Goal: Task Accomplishment & Management: Complete application form

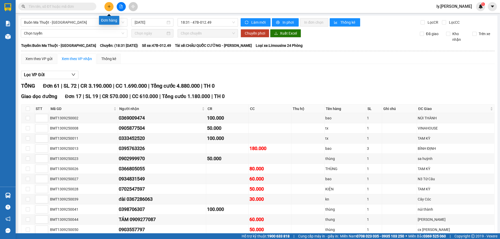
click at [105, 7] on button at bounding box center [108, 6] width 9 height 9
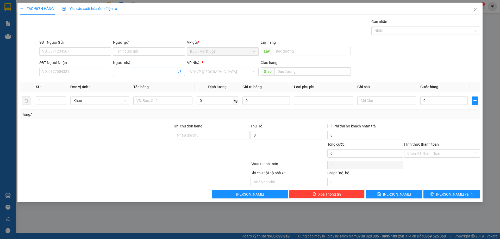
click at [154, 72] on input "Người nhận" at bounding box center [146, 72] width 60 height 6
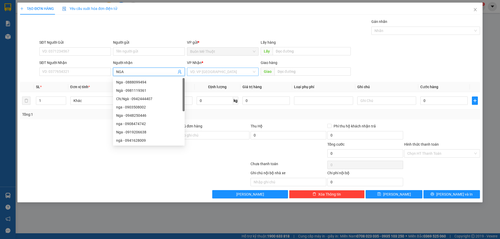
type input "NGA"
click at [203, 75] on input "search" at bounding box center [221, 72] width 62 height 8
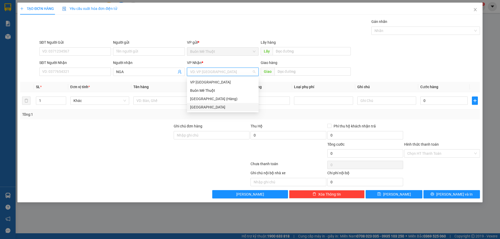
click at [197, 106] on div "[GEOGRAPHIC_DATA]" at bounding box center [222, 107] width 65 height 6
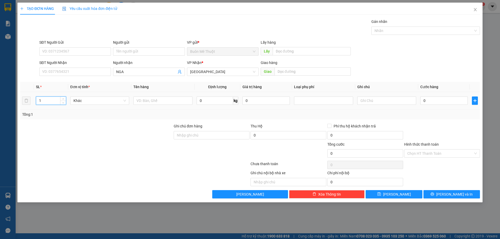
click at [50, 99] on input "1" at bounding box center [51, 101] width 30 height 8
type input "6"
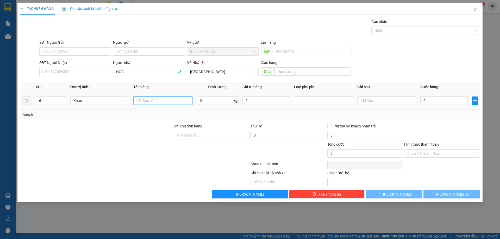
click at [144, 99] on input "text" at bounding box center [162, 101] width 59 height 8
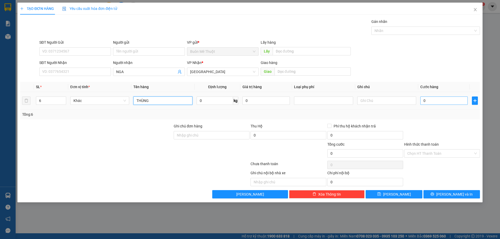
type input "THÙNG"
click at [445, 102] on input "0" at bounding box center [443, 101] width 47 height 8
type input "3"
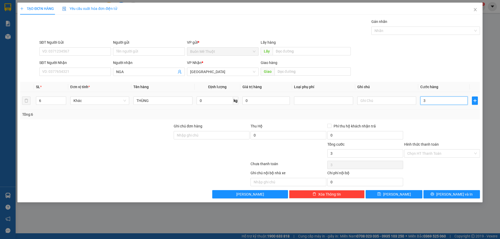
type input "36"
type input "360"
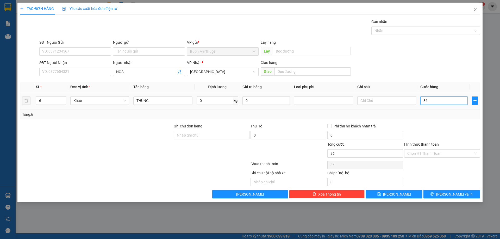
type input "360"
type input "360.000"
click at [381, 195] on icon "save" at bounding box center [379, 195] width 4 height 4
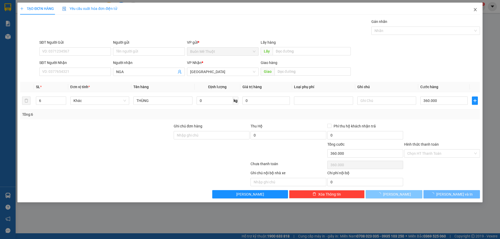
type input "1"
type input "0"
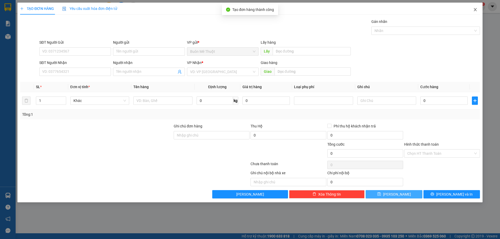
click at [475, 9] on icon "close" at bounding box center [475, 10] width 4 height 4
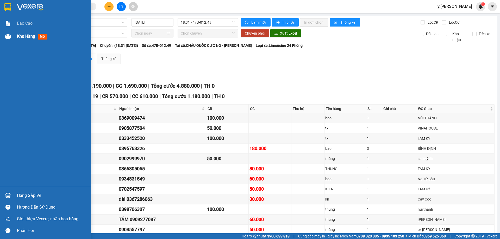
click at [23, 36] on span "Kho hàng" at bounding box center [26, 36] width 18 height 5
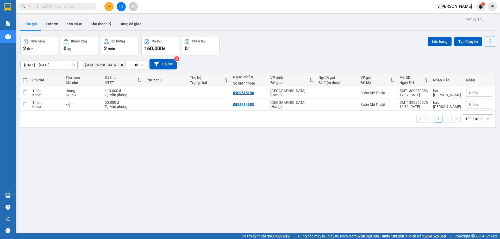
click at [120, 66] on icon "Delete" at bounding box center [121, 65] width 3 height 3
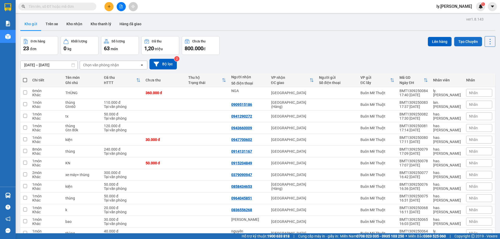
click at [464, 41] on button "Tạo Chuyến" at bounding box center [468, 41] width 28 height 9
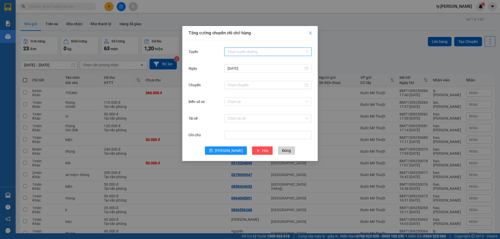
click at [261, 48] on input "Tuyến" at bounding box center [266, 52] width 77 height 8
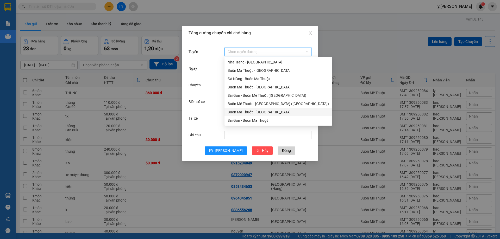
click at [258, 111] on div "Buôn Ma Thuột - [GEOGRAPHIC_DATA]" at bounding box center [278, 112] width 101 height 6
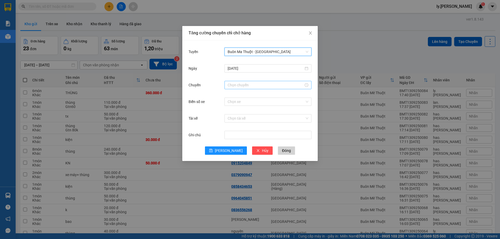
click at [250, 83] on input "Chuyến" at bounding box center [266, 85] width 76 height 6
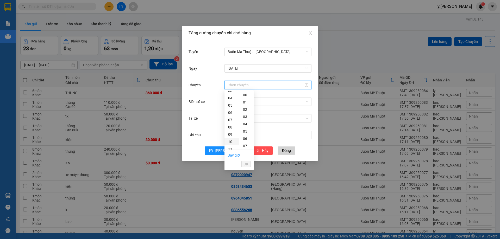
scroll to position [52, 0]
drag, startPoint x: 231, startPoint y: 139, endPoint x: 231, endPoint y: 142, distance: 3.4
click at [231, 142] on ul "00 01 02 03 04 05 06 07 08 09 10 11 12 13 14 15 16 17 18 19 20 21 22 23" at bounding box center [232, 120] width 15 height 58
click at [232, 147] on div "18" at bounding box center [232, 148] width 15 height 7
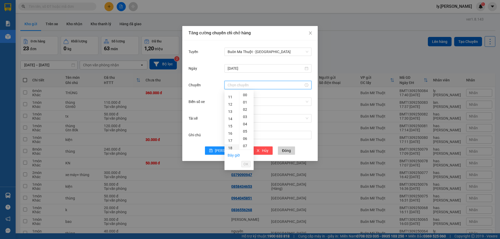
type input "18:00"
click at [245, 164] on span "OK" at bounding box center [246, 165] width 5 height 6
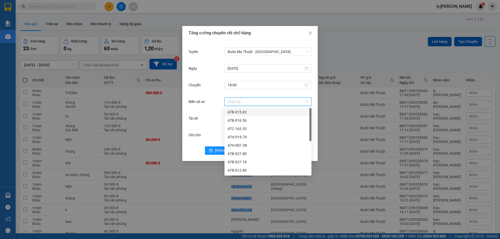
click at [273, 102] on input "Biển số xe" at bounding box center [266, 102] width 77 height 8
click at [246, 145] on div "47H-007.38" at bounding box center [268, 146] width 81 height 6
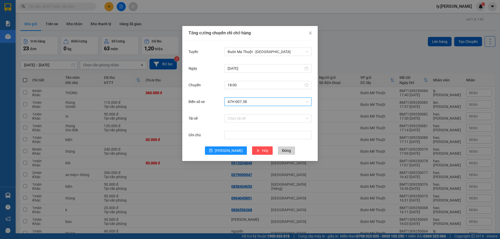
drag, startPoint x: 253, startPoint y: 118, endPoint x: 253, endPoint y: 123, distance: 5.7
click at [253, 117] on input "Tài xế" at bounding box center [266, 119] width 77 height 8
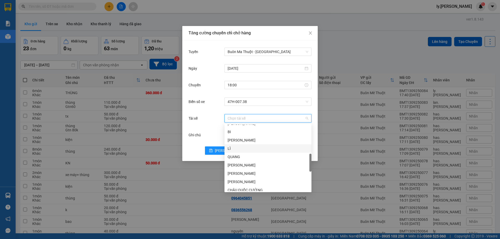
scroll to position [234, 0]
drag, startPoint x: 252, startPoint y: 175, endPoint x: 255, endPoint y: 169, distance: 6.9
click at [255, 169] on div "THÁI TC TRUNG THẮNG Tài xế Tí TRUNG [GEOGRAPHIC_DATA] CÔNG TX TÙNG Tí Tân" at bounding box center [268, 161] width 87 height 75
click at [255, 169] on div "TX CÔNG" at bounding box center [268, 170] width 81 height 6
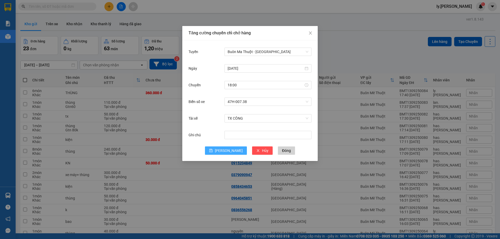
click at [228, 154] on button "[PERSON_NAME]" at bounding box center [226, 151] width 42 height 8
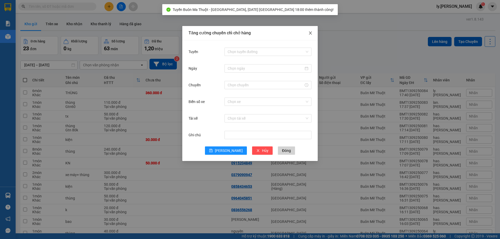
click at [309, 34] on icon "close" at bounding box center [310, 33] width 4 height 4
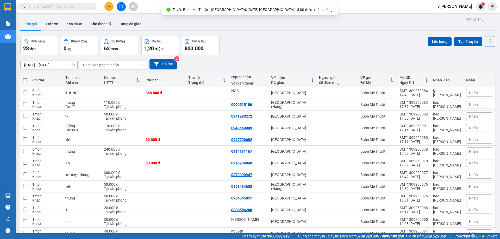
click at [96, 65] on div "Chọn văn phòng nhận" at bounding box center [101, 65] width 36 height 5
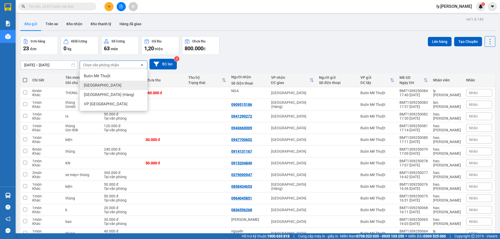
click at [97, 82] on div "[GEOGRAPHIC_DATA]" at bounding box center [114, 85] width 68 height 9
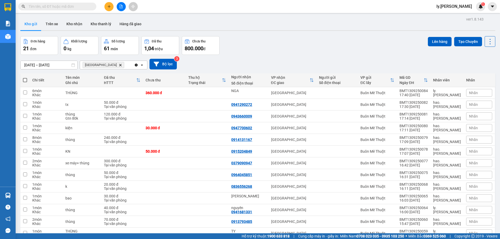
click at [119, 65] on icon "Sài Gòn, close by backspace" at bounding box center [120, 65] width 2 height 2
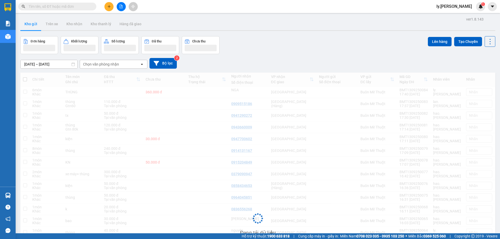
click at [29, 66] on input "[DATE] – [DATE]" at bounding box center [49, 64] width 57 height 8
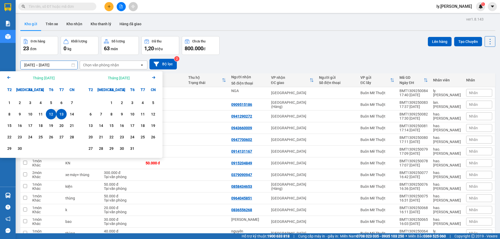
click at [106, 68] on div "Chọn văn phòng nhận" at bounding box center [110, 65] width 60 height 8
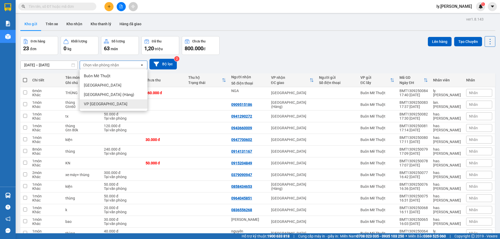
click at [108, 106] on div "VP [GEOGRAPHIC_DATA]" at bounding box center [114, 104] width 68 height 9
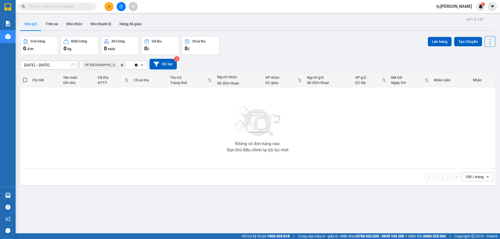
click at [120, 64] on icon "Delete" at bounding box center [121, 65] width 3 height 3
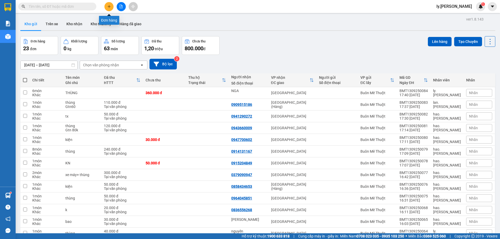
click at [106, 5] on button at bounding box center [108, 6] width 9 height 9
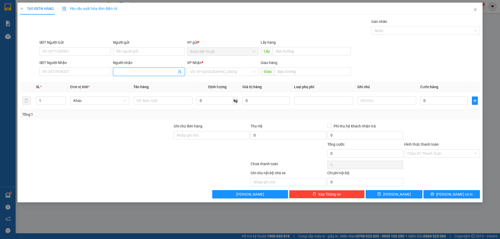
click at [153, 70] on input "Người nhận" at bounding box center [146, 72] width 60 height 6
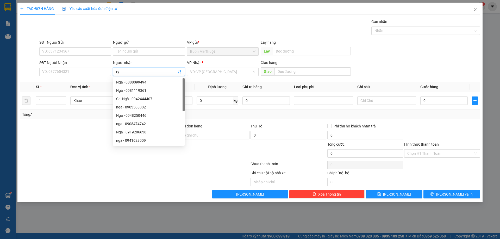
type input "r"
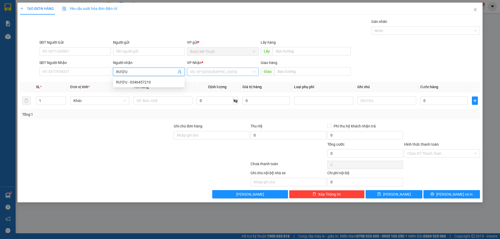
type input "RƯỢU"
click at [194, 72] on input "search" at bounding box center [221, 72] width 62 height 8
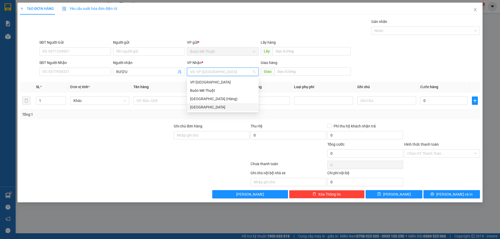
click at [204, 107] on div "[GEOGRAPHIC_DATA]" at bounding box center [222, 107] width 65 height 6
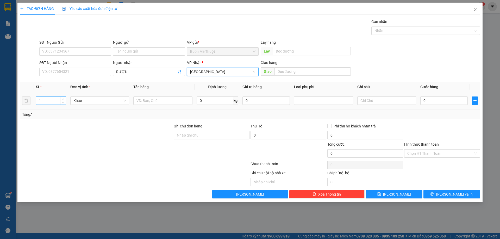
click at [47, 100] on input "1" at bounding box center [51, 101] width 30 height 8
type input "5"
click at [178, 103] on input "text" at bounding box center [162, 101] width 59 height 8
type input "Y"
type input "THÙNG"
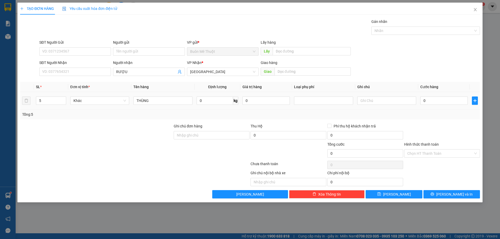
click at [431, 94] on td "0" at bounding box center [444, 100] width 52 height 17
click at [431, 98] on input "0" at bounding box center [443, 101] width 47 height 8
type input "1"
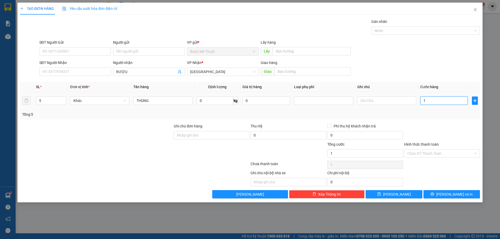
type input "12"
type input "125"
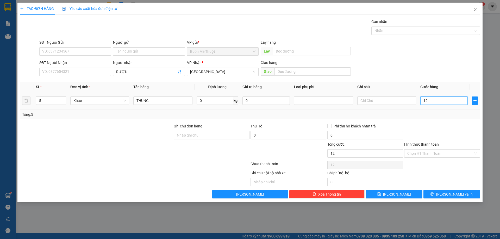
type input "125"
type input "125.000"
drag, startPoint x: 440, startPoint y: 151, endPoint x: 434, endPoint y: 163, distance: 13.2
click at [440, 153] on input "Hình thức thanh toán" at bounding box center [440, 154] width 66 height 8
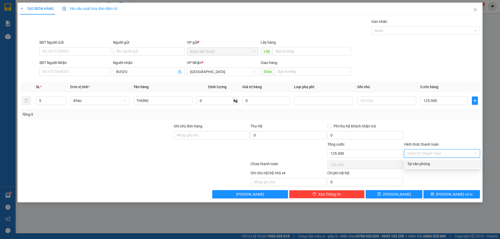
click at [433, 163] on div "Tại văn phòng" at bounding box center [442, 164] width 70 height 6
type input "0"
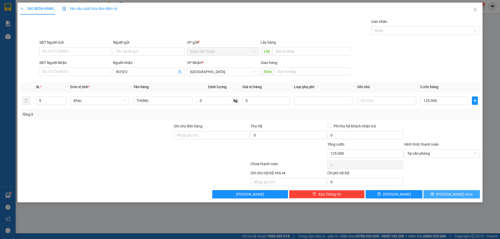
click at [437, 195] on button "[PERSON_NAME] và In" at bounding box center [452, 194] width 57 height 8
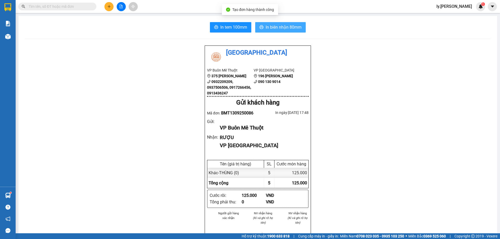
click at [291, 29] on span "In biên nhận 80mm" at bounding box center [284, 27] width 36 height 7
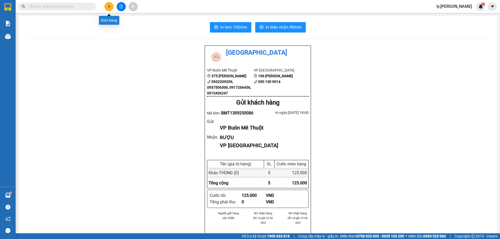
click at [110, 5] on icon "plus" at bounding box center [109, 7] width 4 height 4
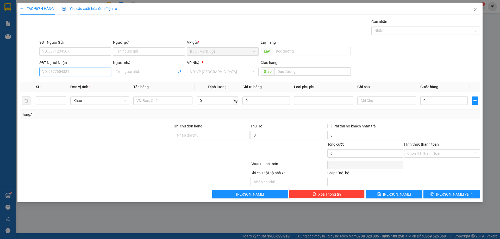
click at [99, 70] on input "SĐT Người Nhận" at bounding box center [75, 72] width 72 height 8
click at [51, 71] on input "09093839476" at bounding box center [75, 72] width 72 height 8
type input "0903839476"
click at [61, 83] on div "0903839476" at bounding box center [74, 82] width 65 height 6
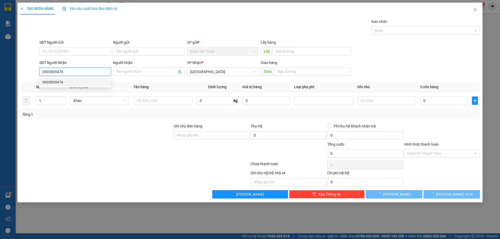
type input "30.000"
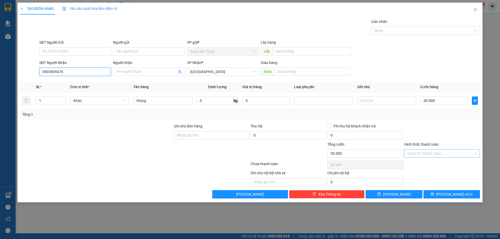
type input "0903839476"
click at [448, 153] on input "Hình thức thanh toán" at bounding box center [440, 154] width 66 height 8
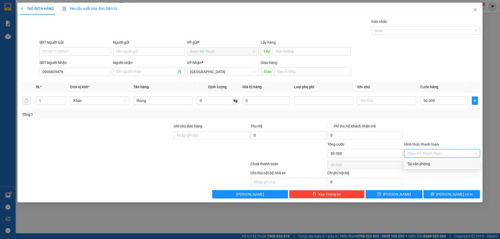
click at [441, 164] on div "Tại văn phòng" at bounding box center [442, 164] width 70 height 6
type input "0"
click at [442, 153] on span "Tại văn phòng" at bounding box center [442, 154] width 70 height 8
click at [423, 162] on div "Tại văn phòng" at bounding box center [442, 164] width 70 height 6
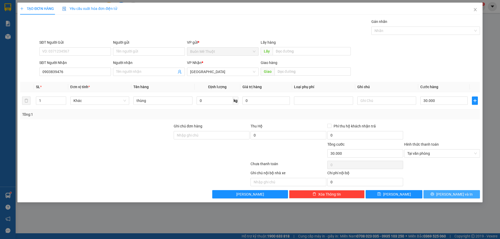
click at [435, 192] on button "[PERSON_NAME] và In" at bounding box center [452, 194] width 57 height 8
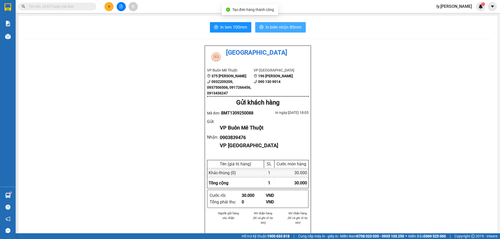
click at [278, 30] on span "In biên nhận 80mm" at bounding box center [284, 27] width 36 height 7
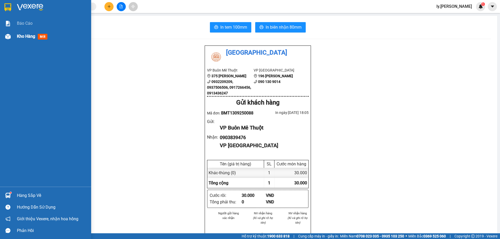
click at [26, 37] on span "Kho hàng" at bounding box center [26, 36] width 18 height 5
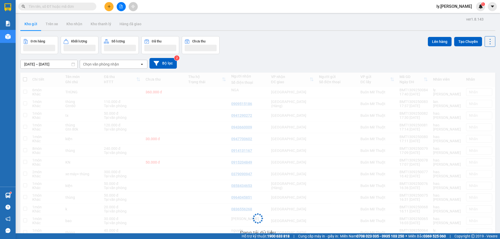
click at [110, 66] on div "Chọn văn phòng nhận" at bounding box center [101, 64] width 36 height 5
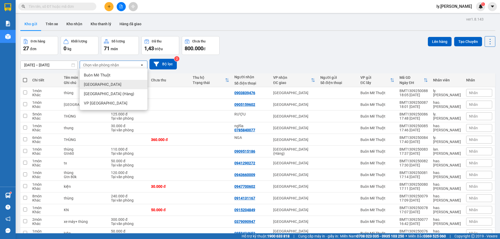
click at [98, 85] on div "[GEOGRAPHIC_DATA]" at bounding box center [114, 84] width 68 height 9
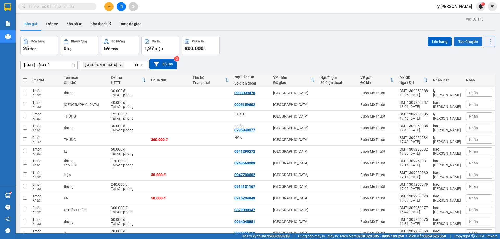
click at [461, 44] on button "Tạo Chuyến" at bounding box center [468, 41] width 28 height 9
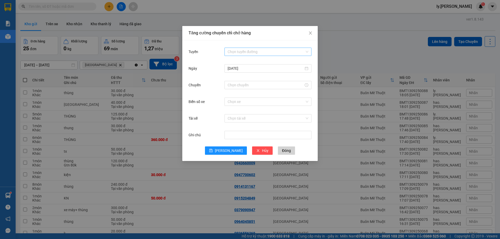
click at [238, 51] on input "Tuyến" at bounding box center [266, 52] width 77 height 8
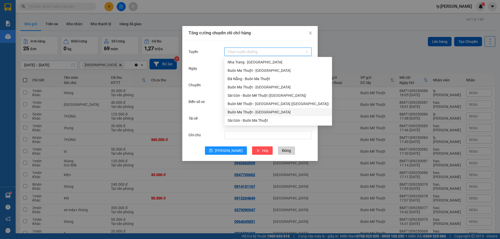
click at [250, 114] on div "Buôn Ma Thuột - [GEOGRAPHIC_DATA]" at bounding box center [278, 112] width 101 height 6
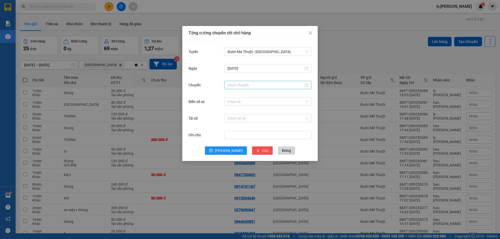
click at [261, 81] on div at bounding box center [268, 85] width 87 height 10
click at [260, 85] on input "Chuyến" at bounding box center [266, 85] width 76 height 6
click at [282, 152] on button "Đóng" at bounding box center [286, 151] width 17 height 8
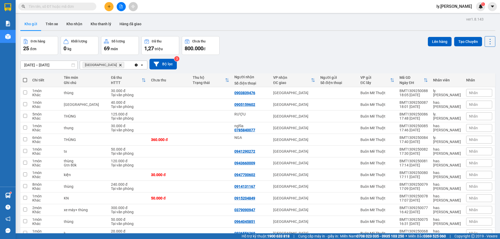
click at [27, 80] on th at bounding box center [24, 80] width 9 height 14
click at [26, 80] on span at bounding box center [25, 80] width 4 height 4
click at [25, 78] on input "checkbox" at bounding box center [25, 78] width 0 height 0
checkbox input "true"
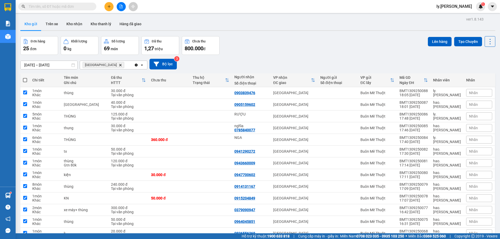
checkbox input "true"
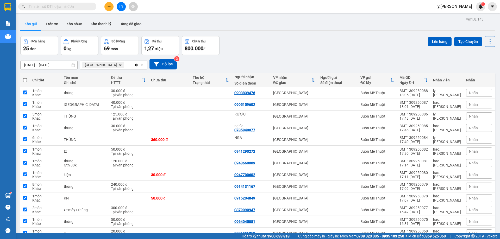
checkbox input "true"
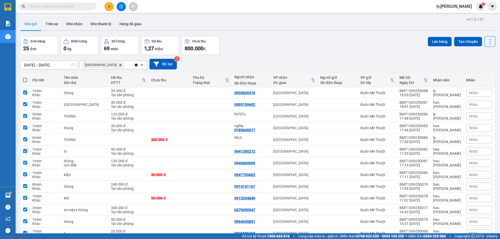
checkbox input "true"
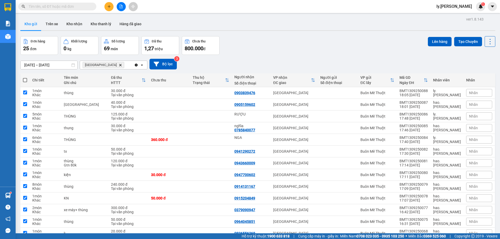
checkbox input "true"
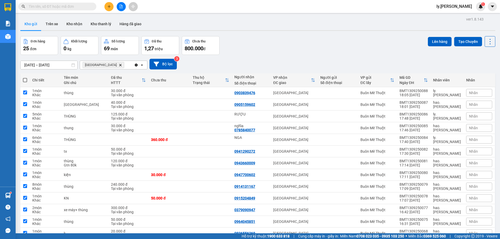
checkbox input "true"
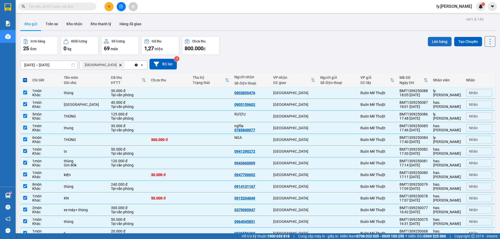
click at [441, 41] on button "Lên hàng" at bounding box center [440, 41] width 24 height 9
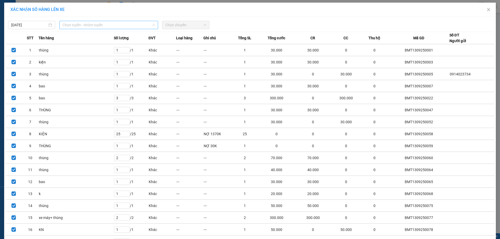
click at [107, 27] on span "Chọn tuyến - nhóm tuyến" at bounding box center [109, 25] width 92 height 8
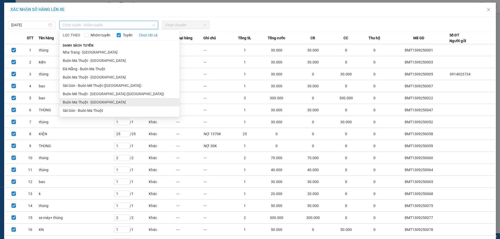
click at [108, 106] on li "Buôn Ma Thuột - [GEOGRAPHIC_DATA]" at bounding box center [120, 102] width 120 height 8
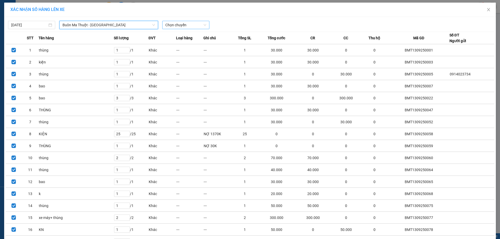
click at [199, 27] on span "Chọn chuyến" at bounding box center [185, 25] width 41 height 8
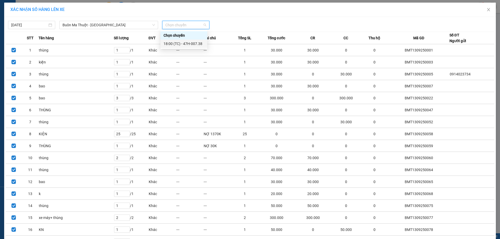
click at [197, 42] on div "18:00 (TC) - 47H-007.38" at bounding box center [184, 44] width 41 height 6
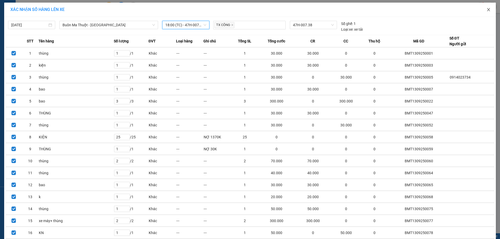
click at [487, 10] on icon "close" at bounding box center [488, 9] width 3 height 3
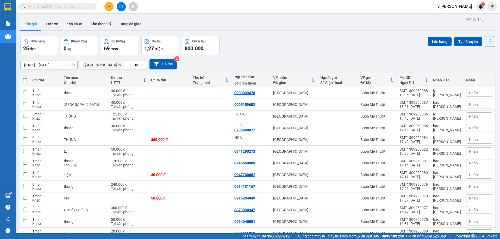
click at [25, 80] on span at bounding box center [25, 80] width 4 height 4
click at [25, 78] on input "checkbox" at bounding box center [25, 78] width 0 height 0
checkbox input "true"
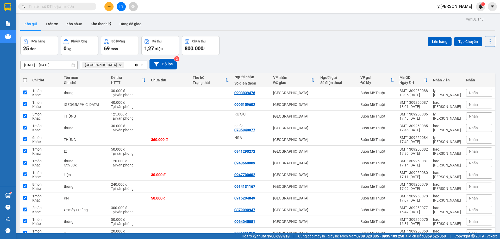
checkbox input "true"
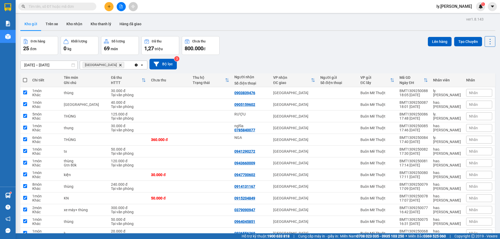
checkbox input "true"
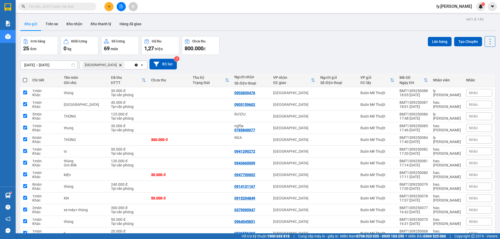
checkbox input "true"
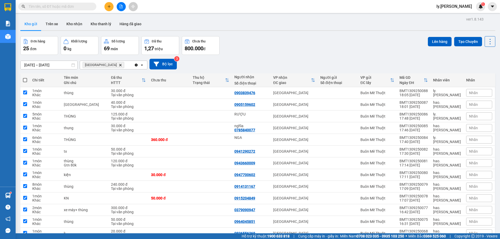
checkbox input "true"
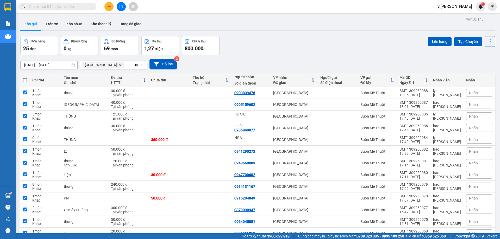
checkbox input "true"
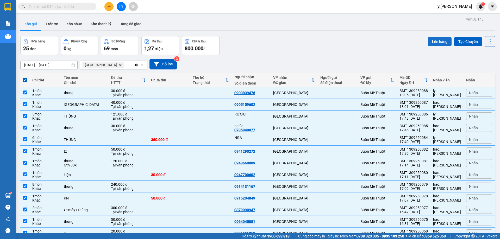
click at [433, 42] on button "Lên hàng" at bounding box center [440, 41] width 24 height 9
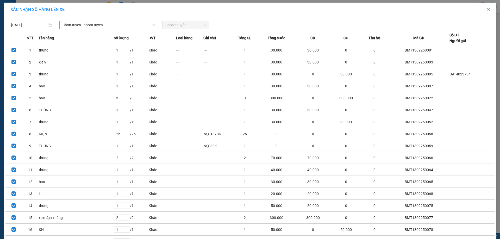
click at [107, 26] on span "Chọn tuyến - nhóm tuyến" at bounding box center [109, 25] width 92 height 8
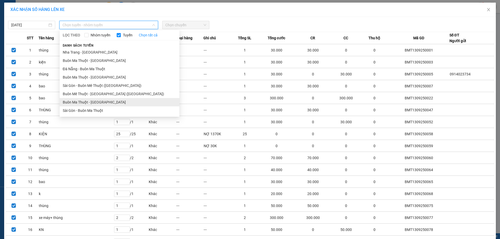
click at [94, 105] on li "Buôn Ma Thuột - [GEOGRAPHIC_DATA]" at bounding box center [120, 102] width 120 height 8
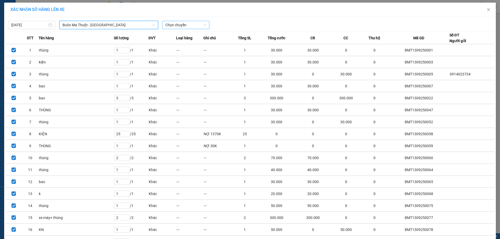
click at [196, 24] on span "Chọn chuyến" at bounding box center [185, 25] width 41 height 8
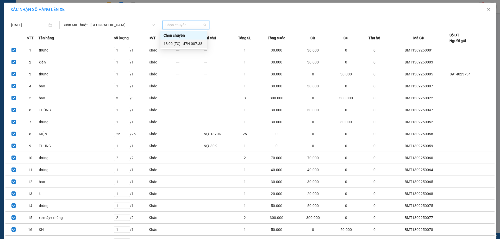
click at [188, 42] on div "18:00 (TC) - 47H-007.38" at bounding box center [184, 44] width 41 height 6
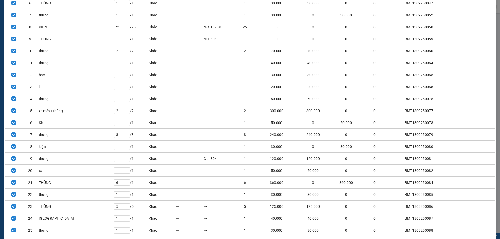
scroll to position [143, 0]
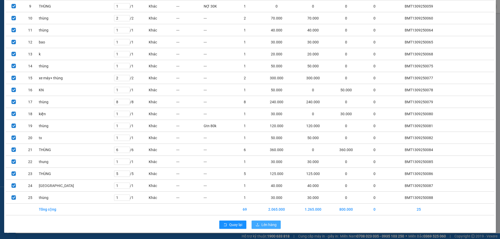
click at [268, 225] on span "Lên hàng" at bounding box center [269, 225] width 15 height 6
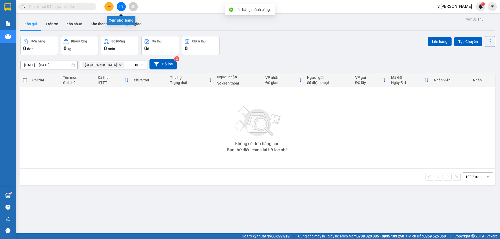
click at [122, 5] on icon "file-add" at bounding box center [121, 7] width 3 height 4
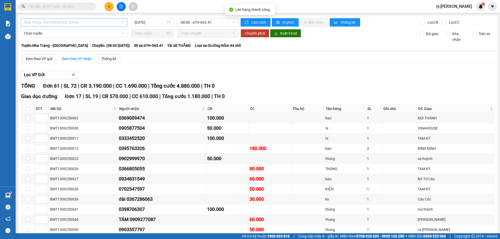
click at [78, 21] on span "Nha Trang - [GEOGRAPHIC_DATA]" at bounding box center [74, 22] width 100 height 8
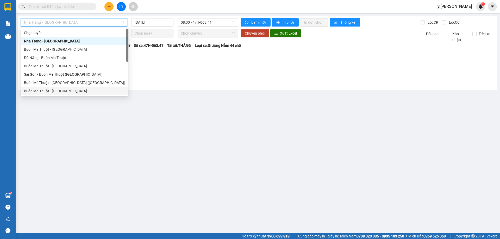
click at [70, 90] on div "Buôn Ma Thuột - [GEOGRAPHIC_DATA]" at bounding box center [74, 91] width 101 height 6
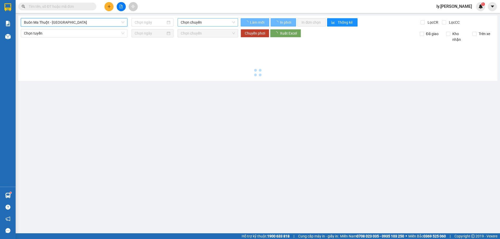
type input "[DATE]"
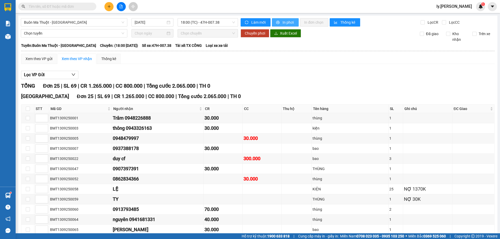
click at [285, 23] on span "In phơi" at bounding box center [289, 23] width 12 height 6
